Goal: Task Accomplishment & Management: Use online tool/utility

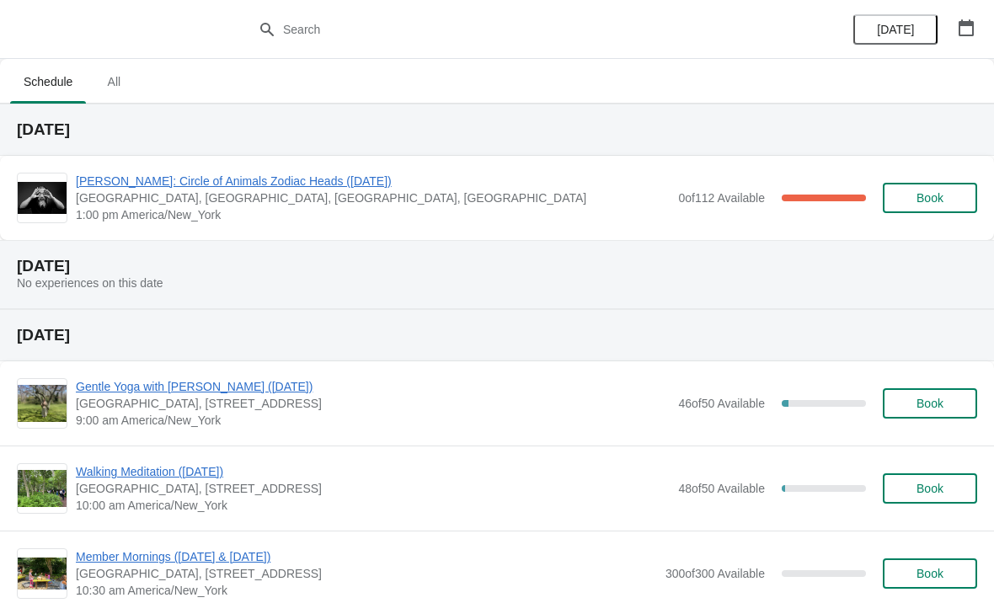
click at [122, 186] on span "[PERSON_NAME]: Circle of Animals Zodiac Heads ([DATE])" at bounding box center [373, 181] width 594 height 17
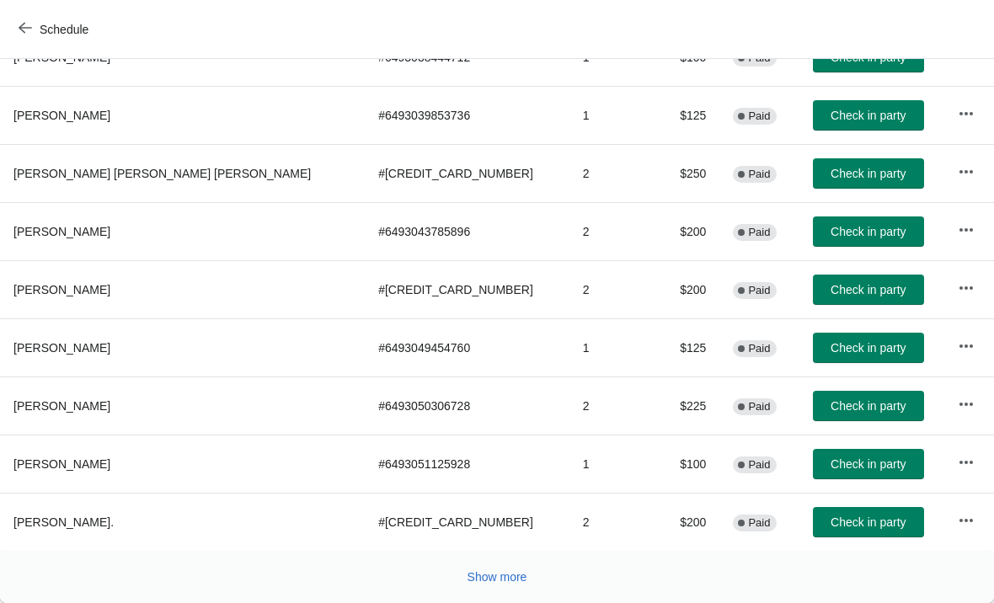
scroll to position [309, 0]
click at [486, 586] on button "Show more" at bounding box center [497, 577] width 73 height 30
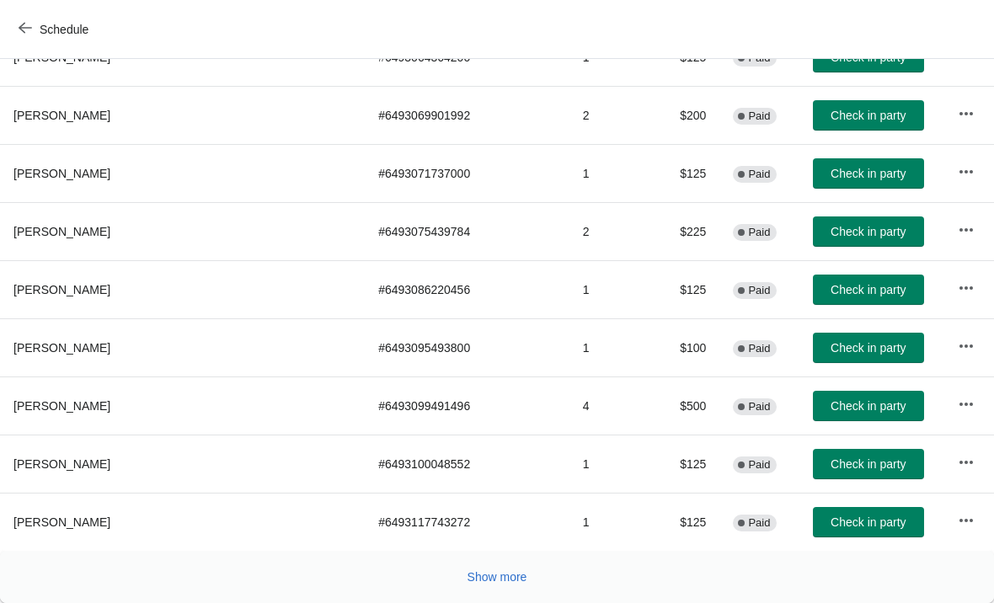
scroll to position [891, 0]
click at [489, 578] on span "Show more" at bounding box center [498, 576] width 60 height 13
click at [507, 591] on button "Show more" at bounding box center [497, 577] width 73 height 30
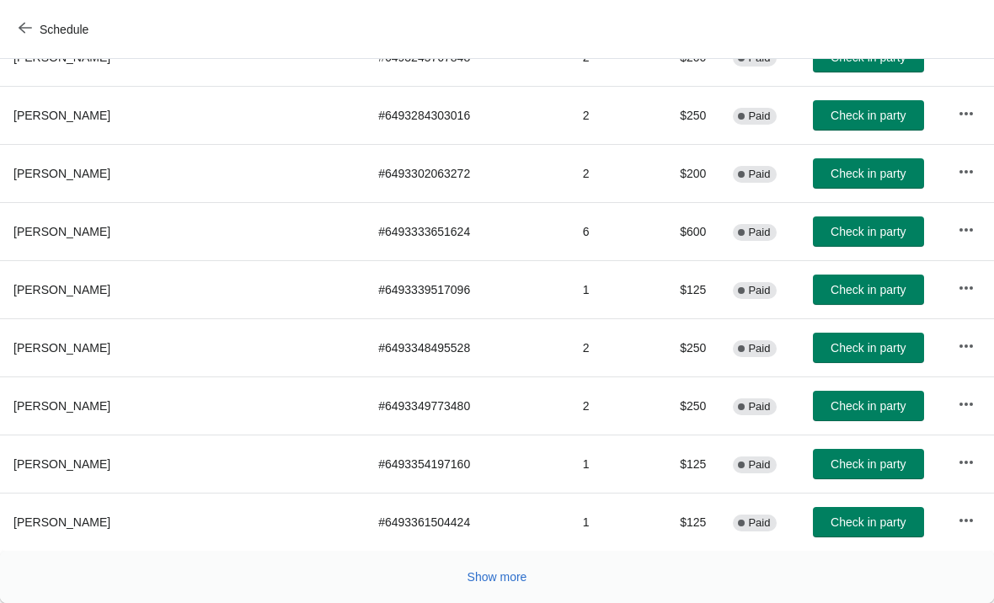
click at [506, 588] on button "Show more" at bounding box center [497, 577] width 73 height 30
click at [474, 577] on span "Show more" at bounding box center [498, 576] width 60 height 13
click at [487, 579] on span "Show more" at bounding box center [498, 576] width 60 height 13
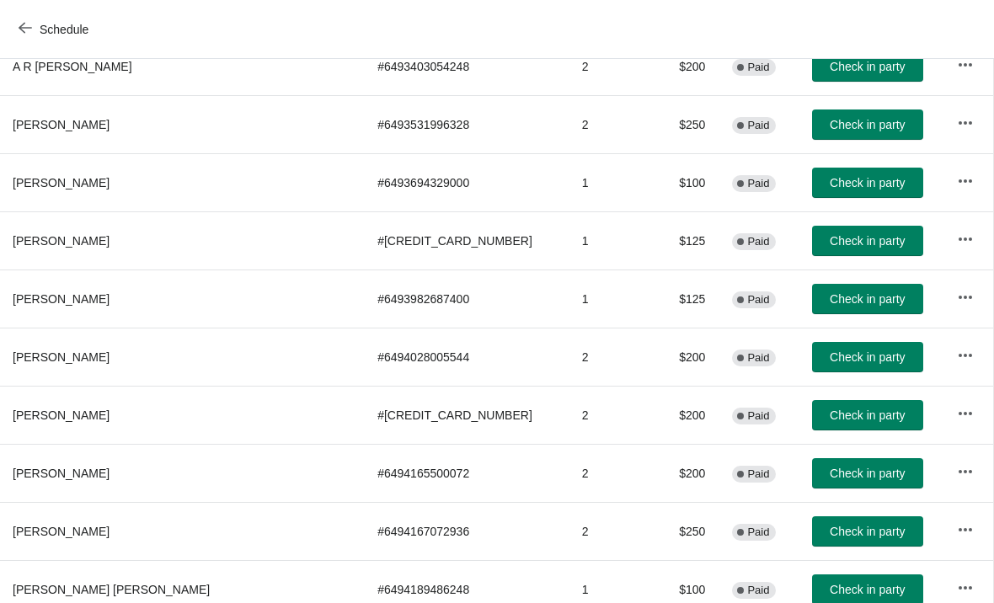
scroll to position [2624, 1]
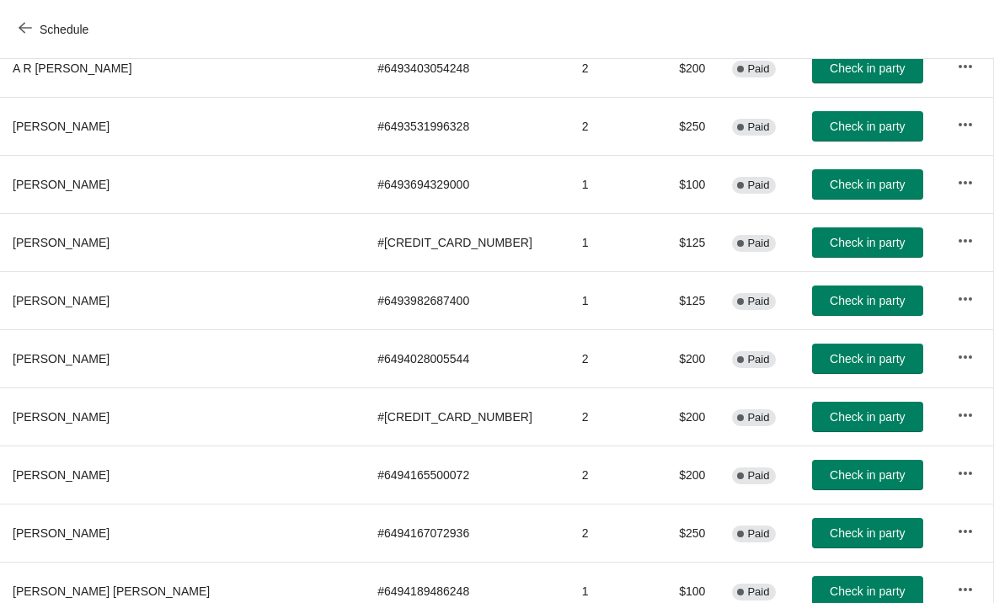
click at [830, 301] on span "Check in party" at bounding box center [867, 300] width 75 height 13
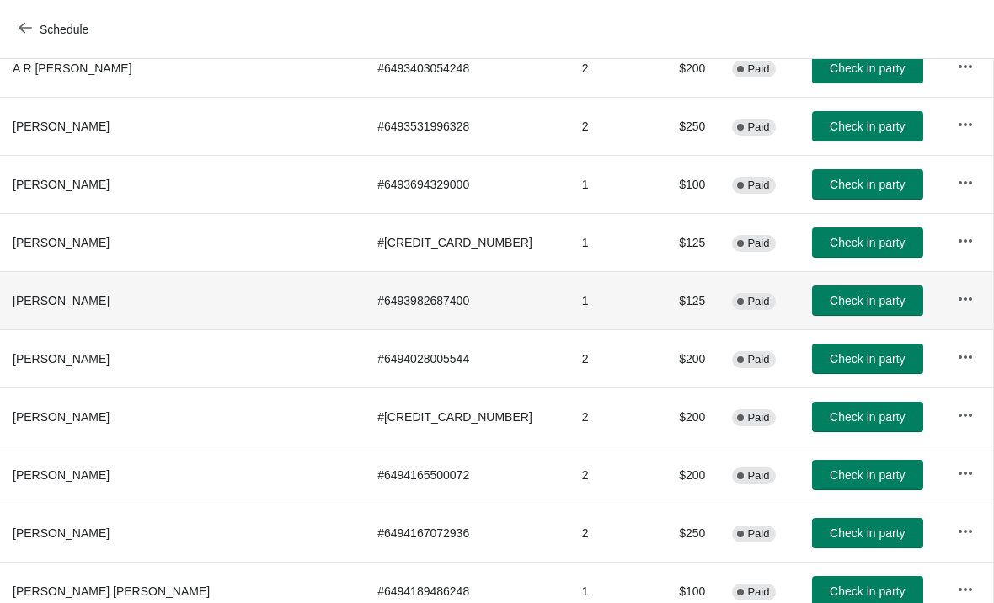
click at [822, 308] on button "Check in party" at bounding box center [867, 301] width 111 height 30
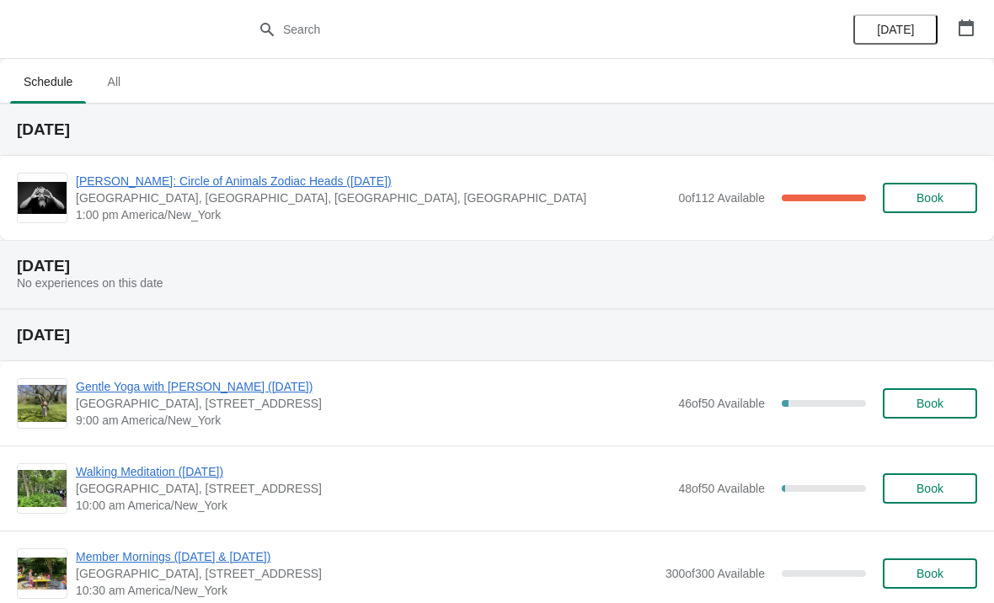
click at [143, 185] on span "[PERSON_NAME]: Circle of Animals Zodiac Heads ([DATE])" at bounding box center [373, 181] width 594 height 17
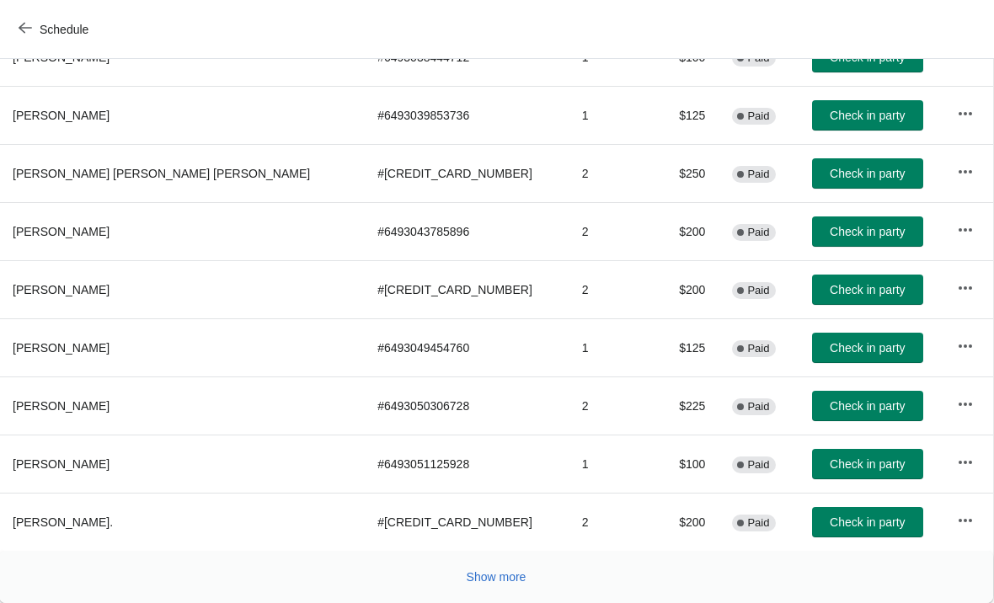
scroll to position [309, 1]
click at [520, 579] on span "Show more" at bounding box center [497, 576] width 60 height 13
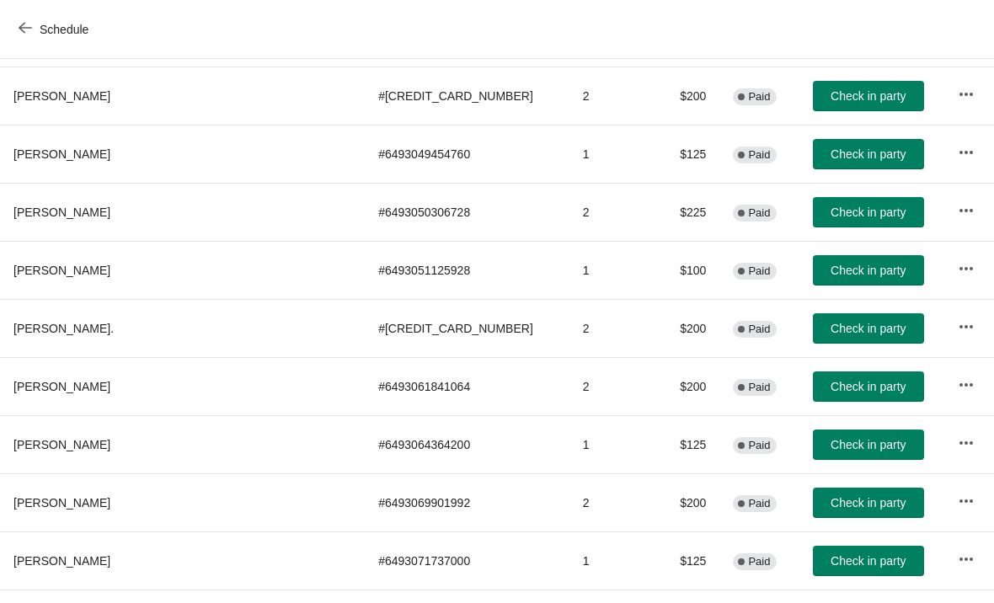
scroll to position [501, 0]
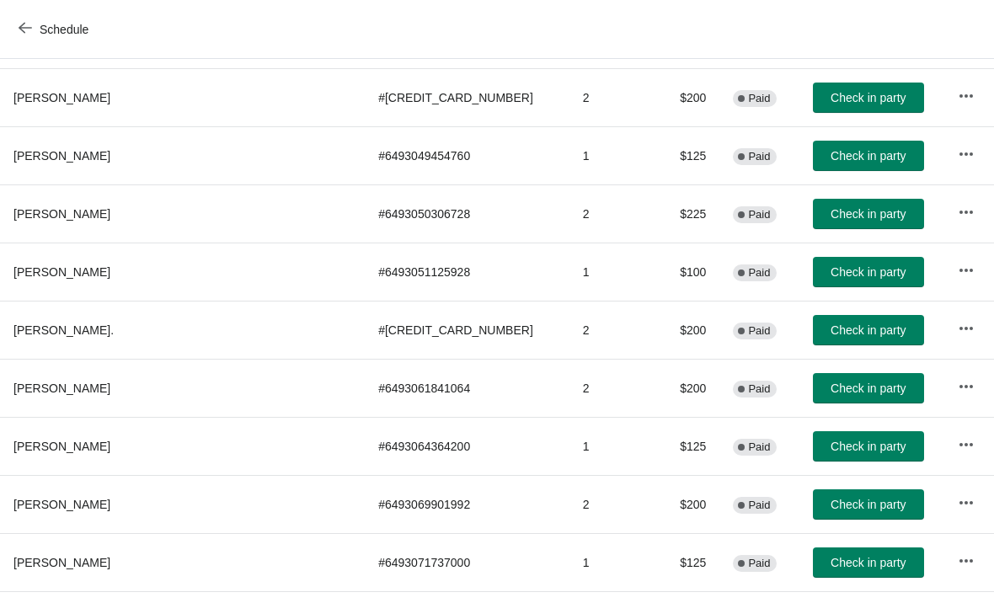
click at [831, 156] on span "Check in party" at bounding box center [868, 155] width 75 height 13
